Goal: Task Accomplishment & Management: Manage account settings

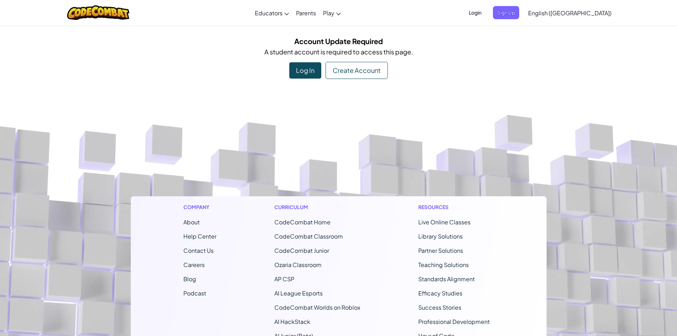
click at [304, 67] on div "Log In" at bounding box center [305, 70] width 32 height 16
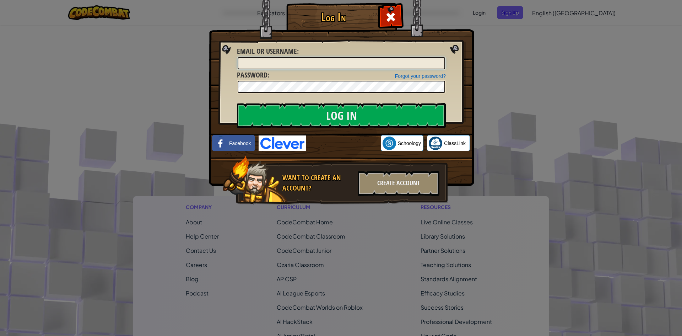
click at [284, 65] on input "Email or Username :" at bounding box center [342, 63] width 208 height 12
click at [284, 65] on input "davidmlopezs" at bounding box center [342, 63] width 208 height 12
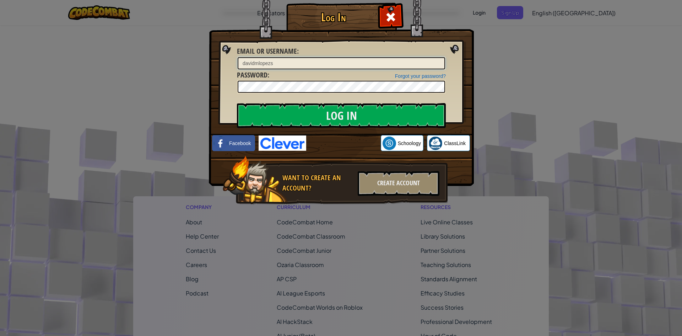
click at [284, 64] on input "davidmlopezs" at bounding box center [342, 63] width 208 height 12
click at [288, 65] on input "davidmlopezs" at bounding box center [342, 63] width 208 height 12
click at [289, 60] on input "davidmlopezs" at bounding box center [342, 63] width 208 height 12
type input "davidmlopezs@colrosariobogota.com.co"
click at [237, 103] on input "Log In" at bounding box center [341, 115] width 209 height 25
